Goal: Task Accomplishment & Management: Use online tool/utility

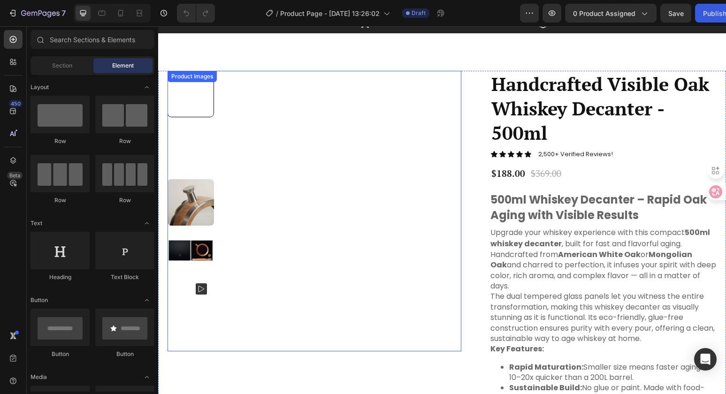
scroll to position [30, 0]
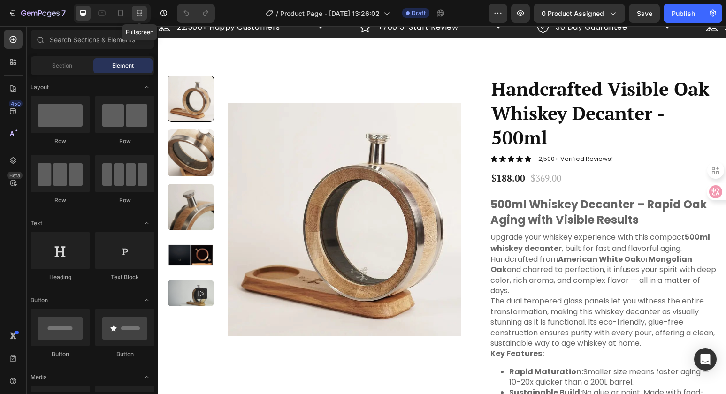
click at [138, 12] on icon at bounding box center [138, 13] width 3 height 2
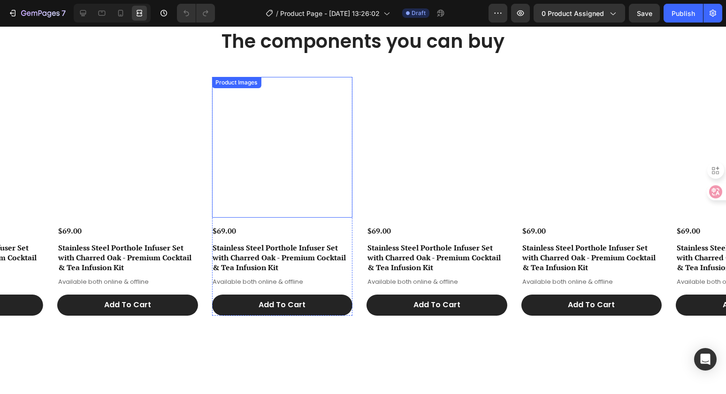
scroll to position [767, 0]
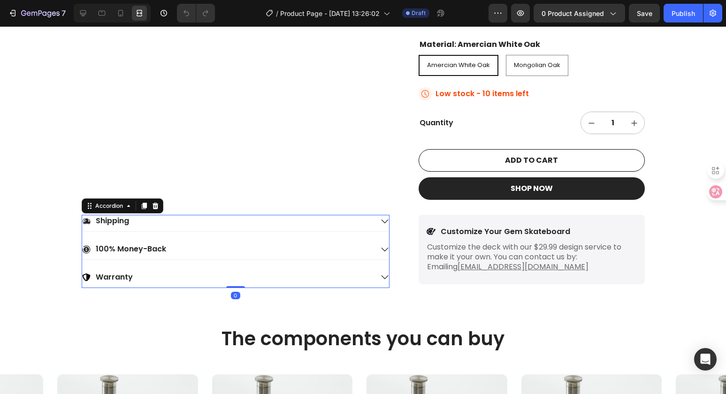
click at [381, 223] on icon at bounding box center [385, 221] width 8 height 8
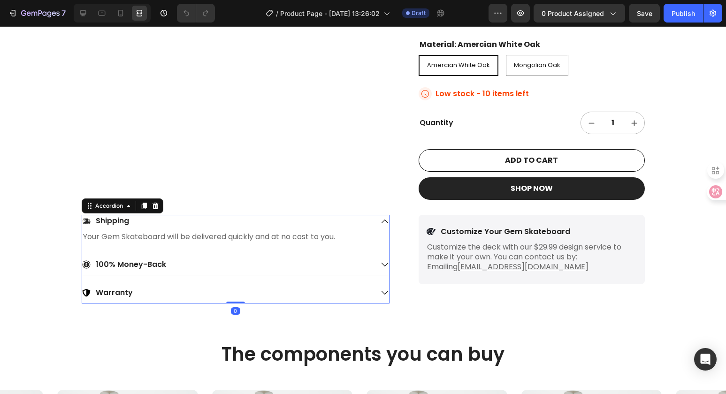
click at [381, 223] on icon at bounding box center [385, 221] width 8 height 8
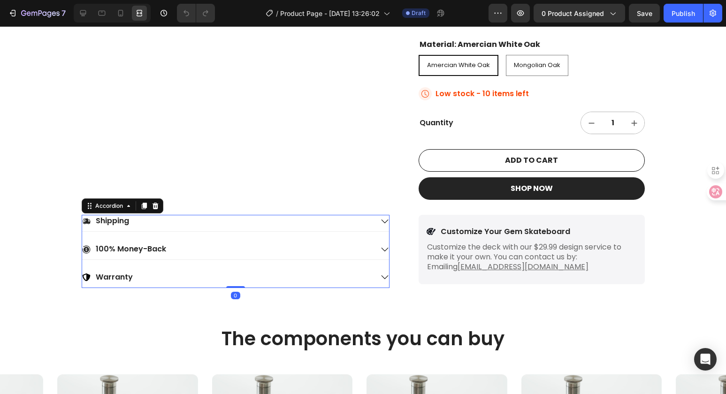
click at [381, 223] on icon at bounding box center [385, 221] width 8 height 8
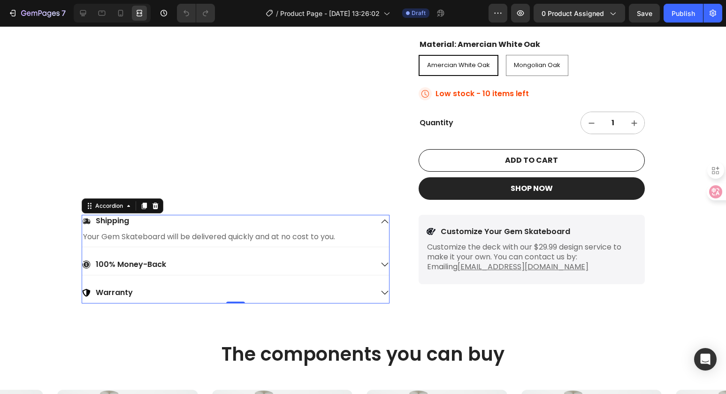
click at [381, 222] on icon at bounding box center [385, 221] width 8 height 8
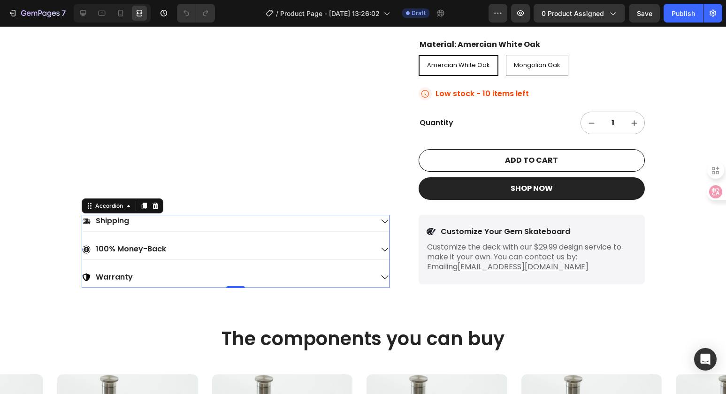
click at [378, 244] on div "100% Money-Back" at bounding box center [235, 251] width 307 height 16
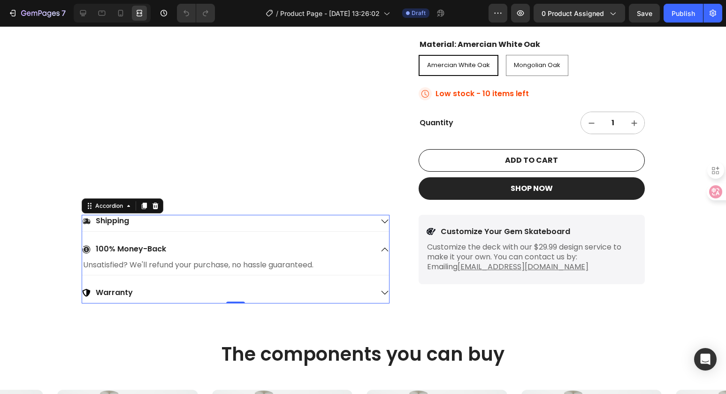
click at [378, 244] on div "100% Money-Back" at bounding box center [235, 251] width 307 height 16
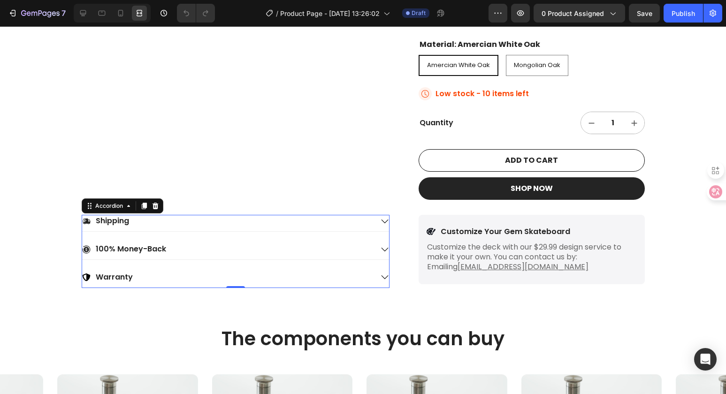
click at [381, 277] on icon at bounding box center [385, 277] width 8 height 8
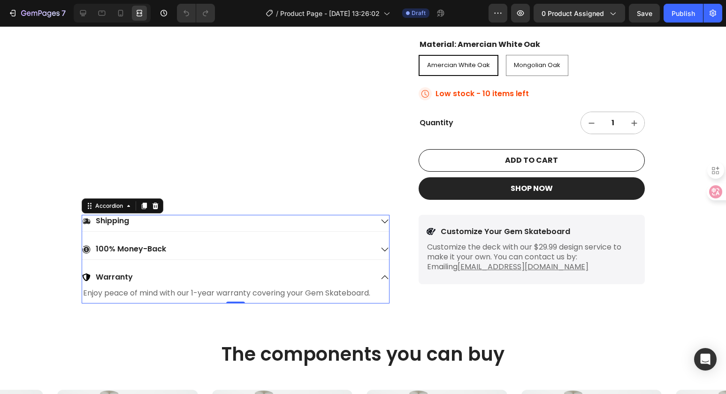
click at [381, 277] on icon at bounding box center [385, 277] width 8 height 8
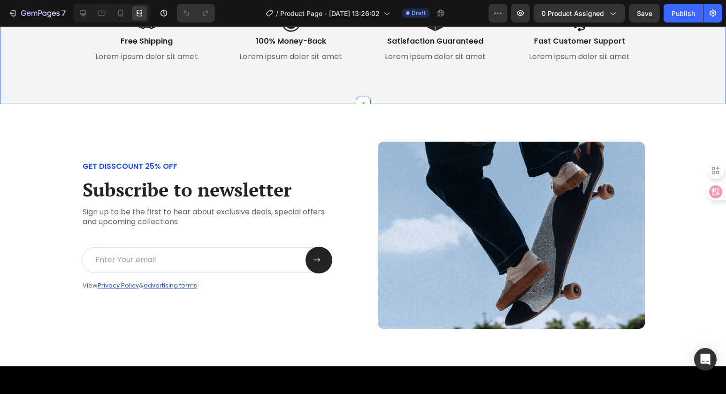
scroll to position [3025, 0]
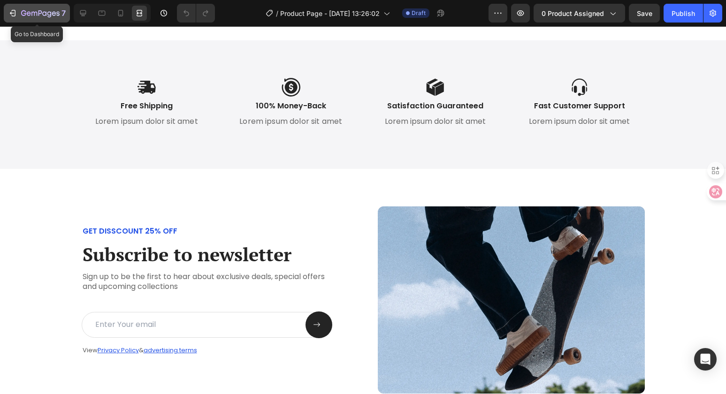
click at [17, 12] on div "7" at bounding box center [37, 13] width 58 height 11
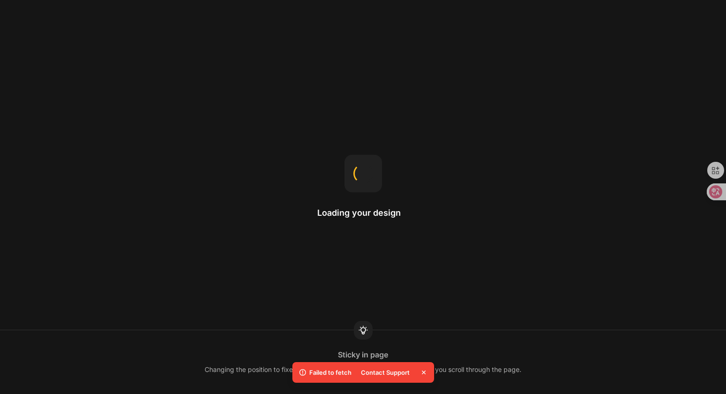
click at [426, 374] on icon at bounding box center [423, 372] width 9 height 9
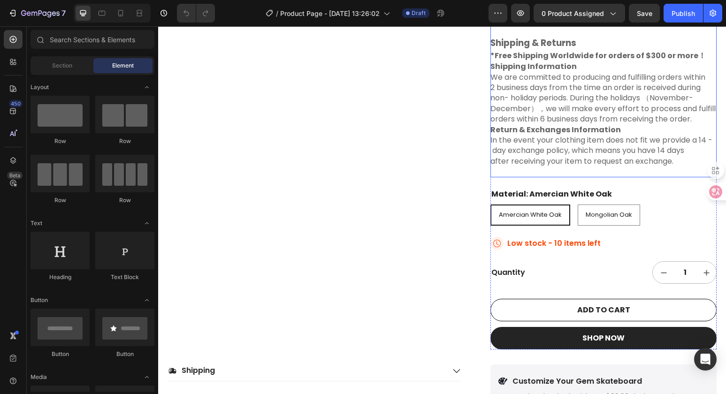
scroll to position [968, 0]
